Goal: Find contact information: Find contact information

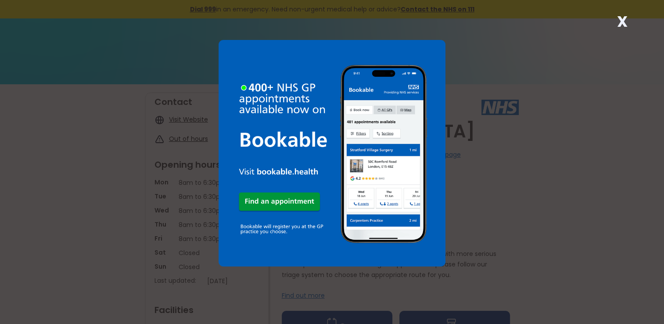
click at [622, 20] on strong "X" at bounding box center [621, 21] width 11 height 21
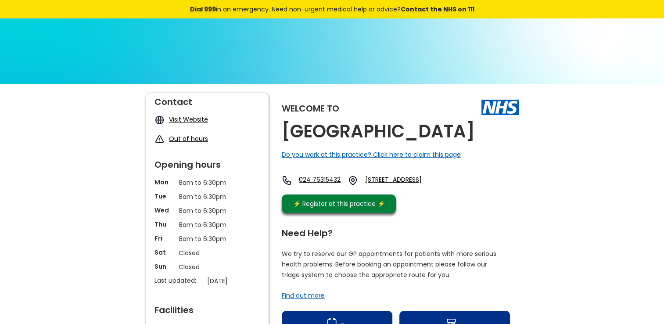
drag, startPoint x: 393, startPoint y: 178, endPoint x: 423, endPoint y: 192, distance: 33.0
click at [423, 186] on div "024 [STREET_ADDRESS]" at bounding box center [365, 180] width 167 height 11
drag, startPoint x: 423, startPoint y: 192, endPoint x: 412, endPoint y: 186, distance: 12.8
copy link "[STREET_ADDRESS],"
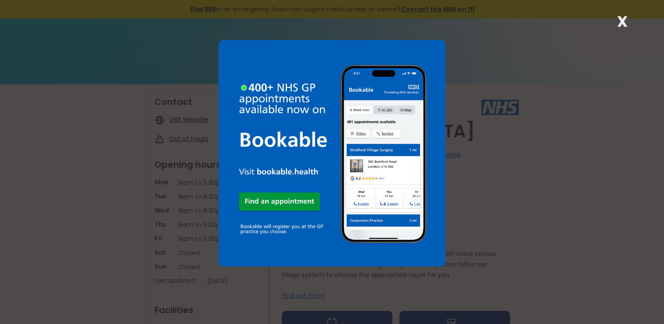
click at [629, 21] on div "X" at bounding box center [622, 25] width 18 height 18
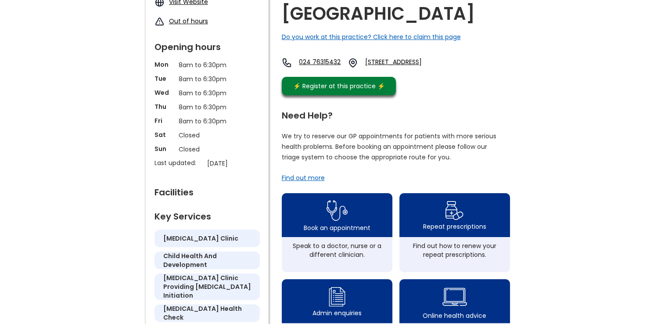
scroll to position [117, 0]
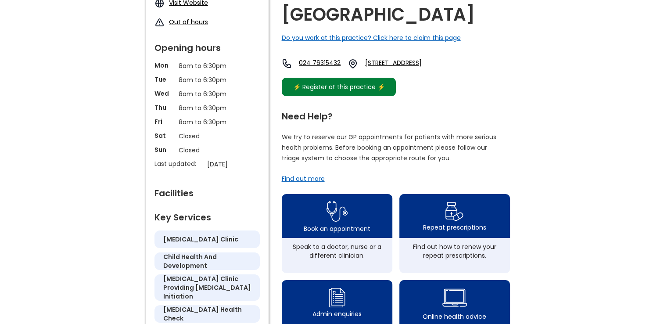
click at [365, 92] on div "⚡️ Register at this practice ⚡️" at bounding box center [339, 87] width 101 height 10
